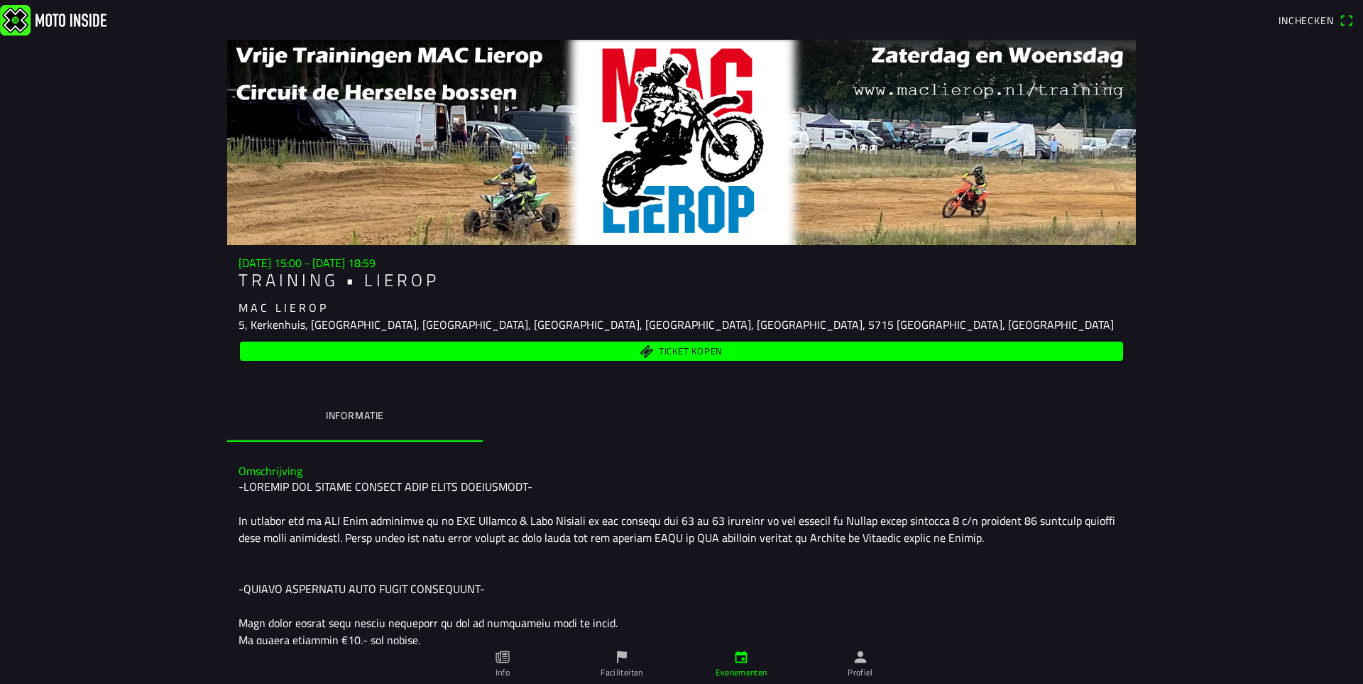
click at [620, 674] on ion-label "Faciliteiten" at bounding box center [621, 672] width 42 height 13
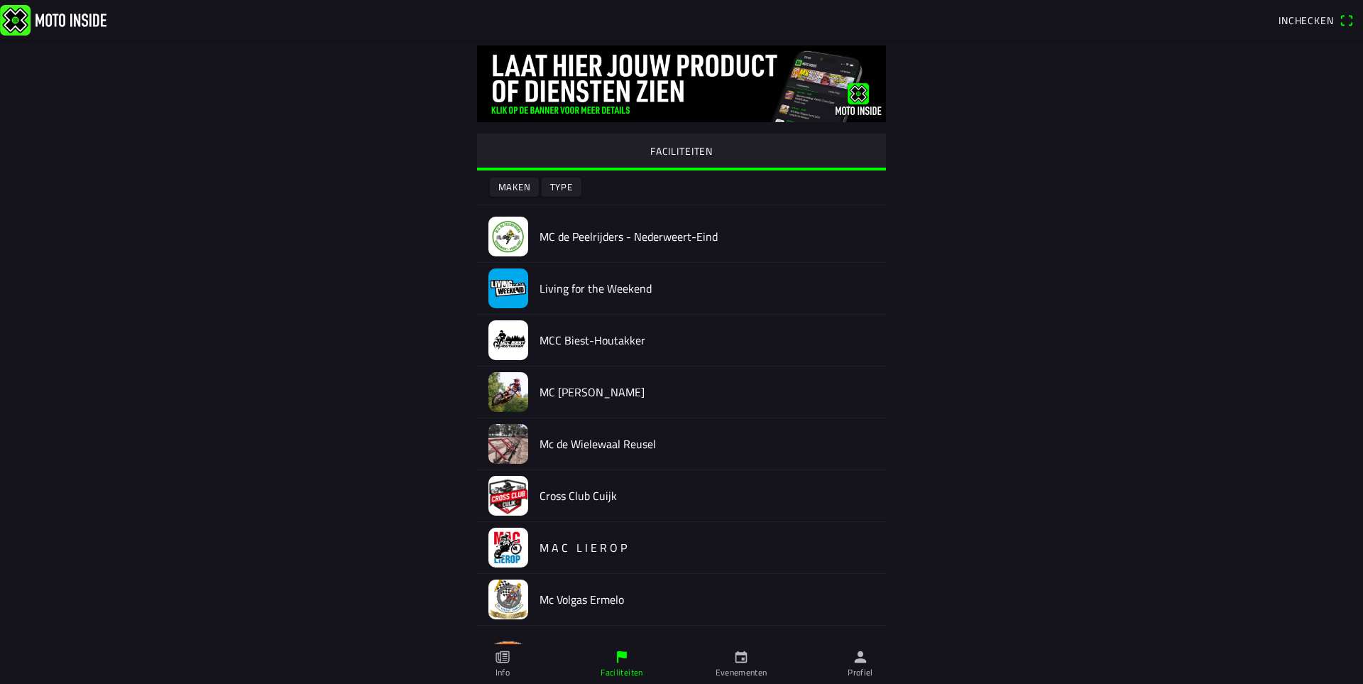
click at [734, 670] on ion-label "Evenementen" at bounding box center [741, 672] width 52 height 13
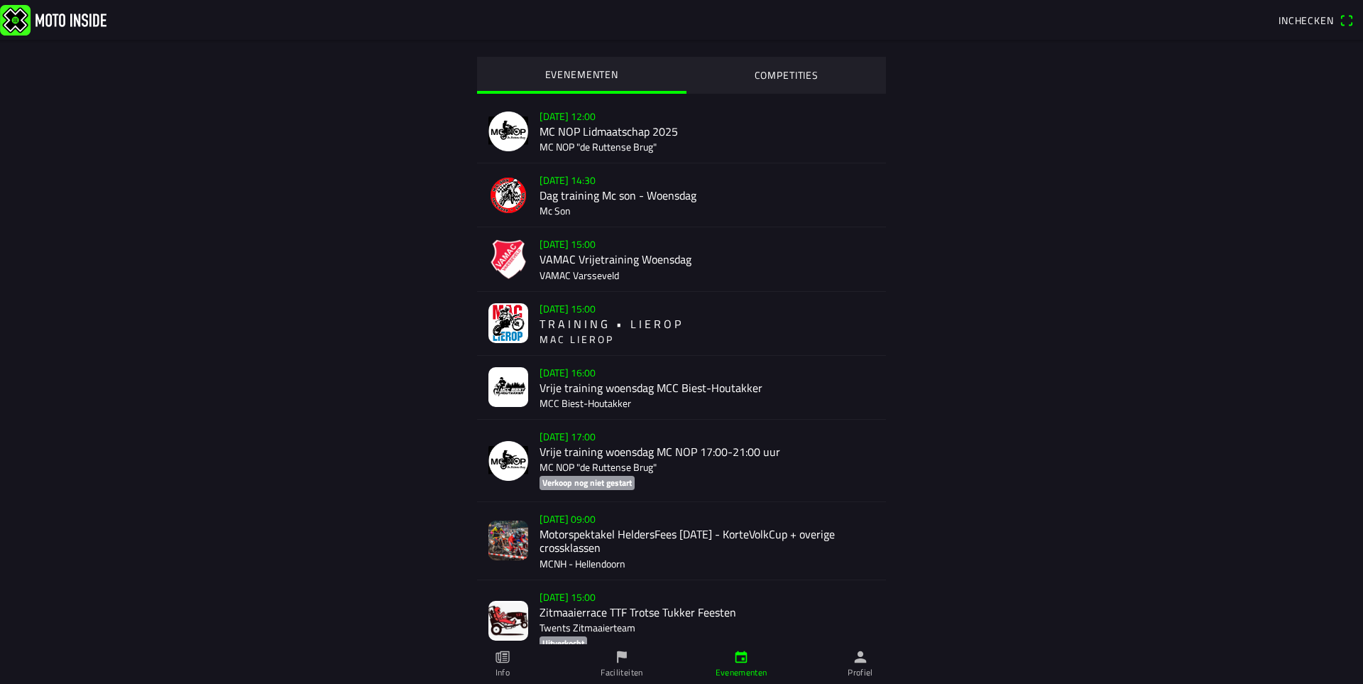
click at [576, 334] on div "wo 13 aug. - 15:00 T R A I N I N G • L I E R O P M A C L I E R O P" at bounding box center [706, 323] width 335 height 63
